Goal: Navigation & Orientation: Find specific page/section

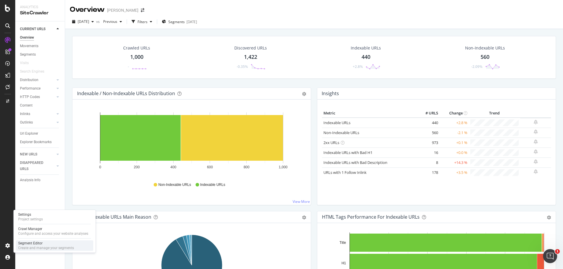
click at [33, 243] on div "Segment Editor" at bounding box center [46, 243] width 56 height 5
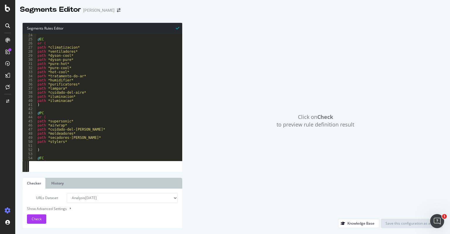
scroll to position [95, 0]
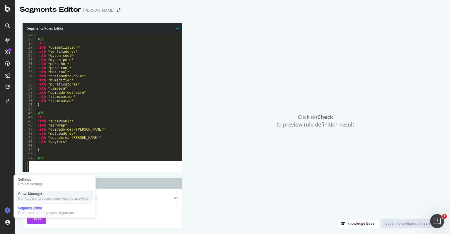
click at [31, 195] on div "Crawl Manager" at bounding box center [53, 194] width 70 height 5
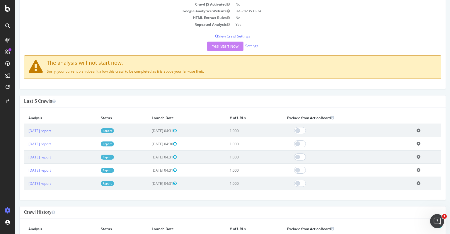
scroll to position [62, 0]
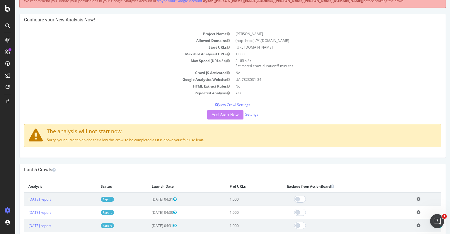
click at [387, 55] on td "1,000" at bounding box center [337, 54] width 209 height 7
